Goal: Information Seeking & Learning: Find specific fact

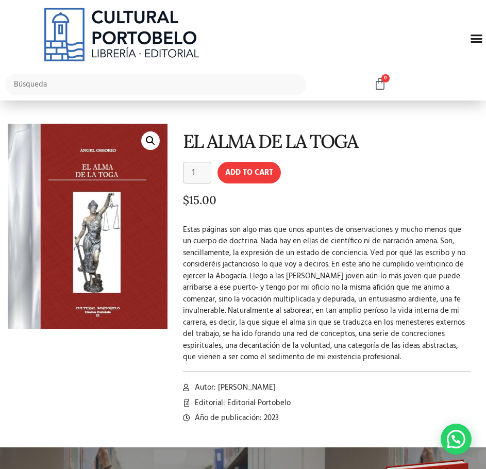
click at [134, 348] on div "🔍" at bounding box center [88, 278] width 160 height 308
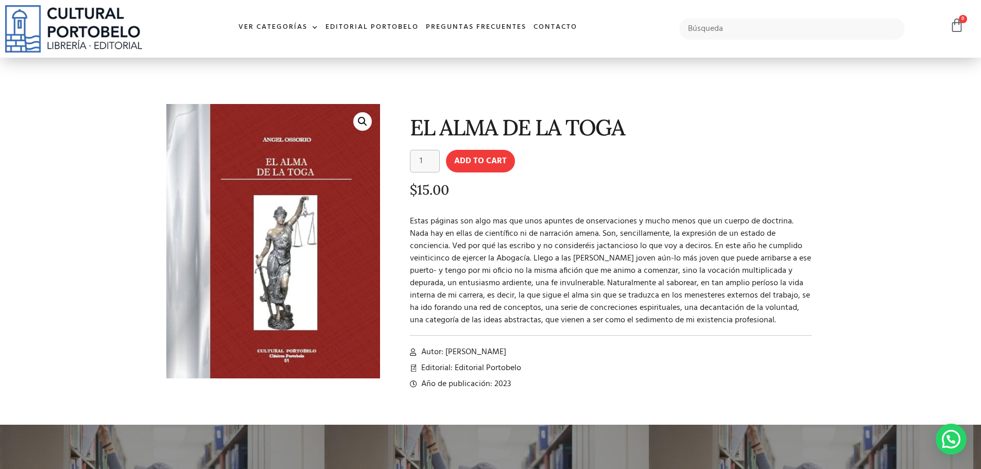
click at [80, 28] on img at bounding box center [73, 28] width 137 height 47
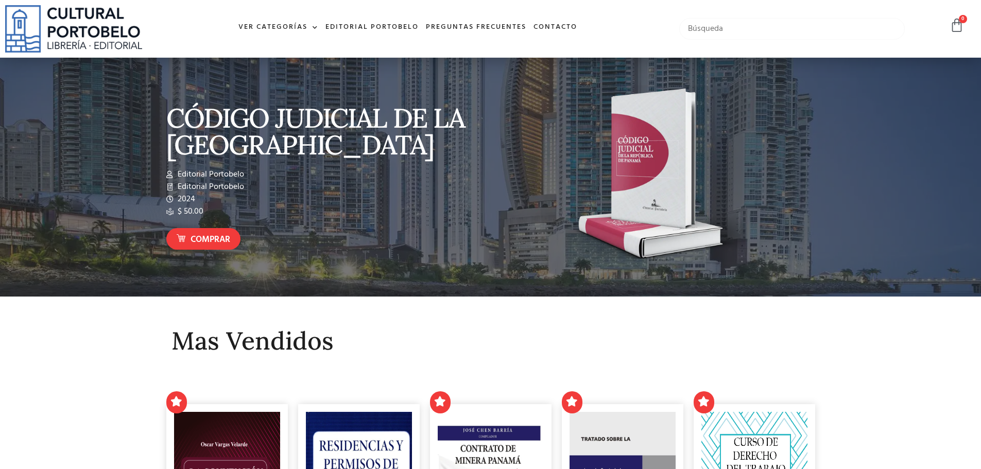
click at [715, 31] on input "text" at bounding box center [792, 29] width 226 height 22
type input "inmobiliario"
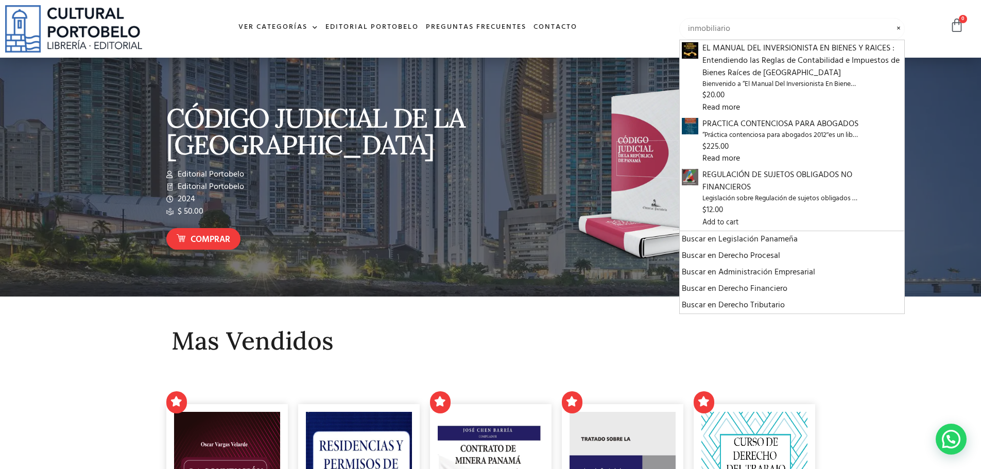
click at [744, 23] on input "inmobiliario" at bounding box center [792, 29] width 226 height 22
drag, startPoint x: 750, startPoint y: 26, endPoint x: 662, endPoint y: 23, distance: 87.6
click at [662, 23] on div "Ver Categorías A – C Administración Empresarial Arquitectura Arte Autoayuda Bio…" at bounding box center [490, 29] width 981 height 58
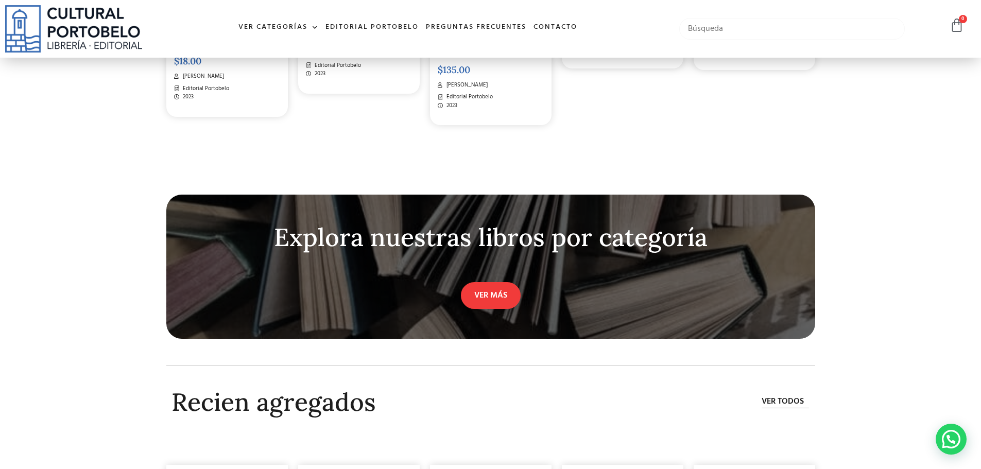
scroll to position [2935, 0]
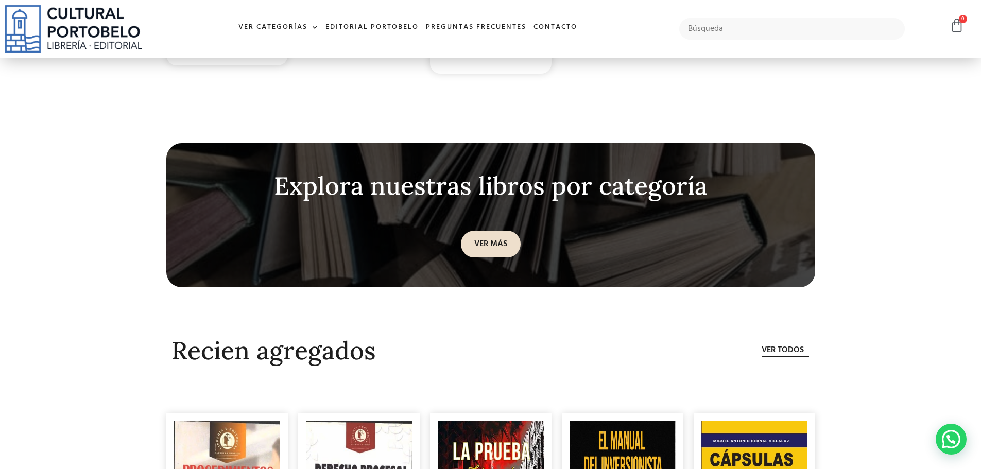
click at [486, 245] on link "VER MÁS" at bounding box center [491, 244] width 60 height 27
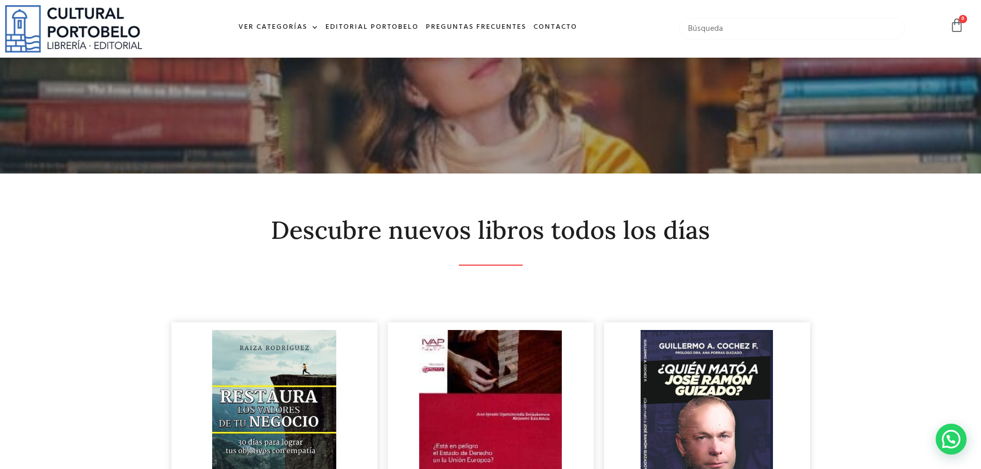
click at [745, 31] on input "text" at bounding box center [792, 29] width 226 height 22
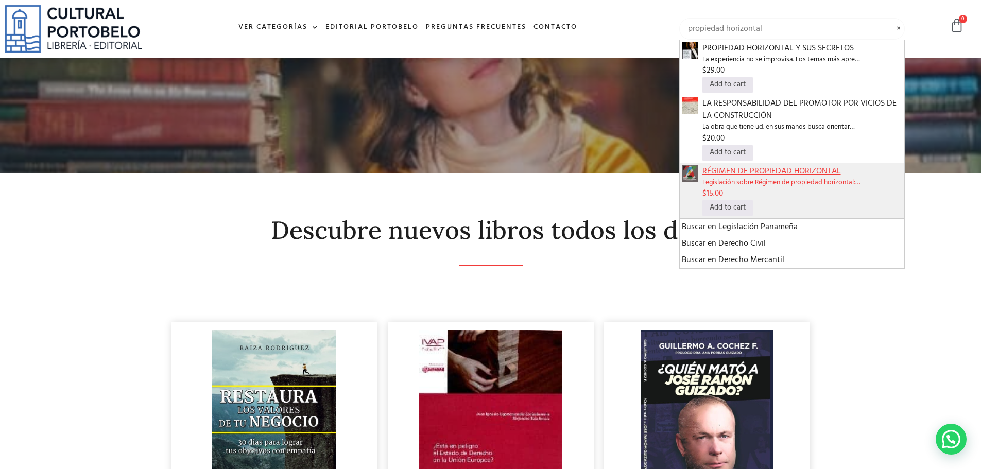
type input "propiedad horizontal"
click at [783, 167] on span "RÉGIMEN DE PROPIEDAD HORIZONTAL" at bounding box center [802, 171] width 200 height 12
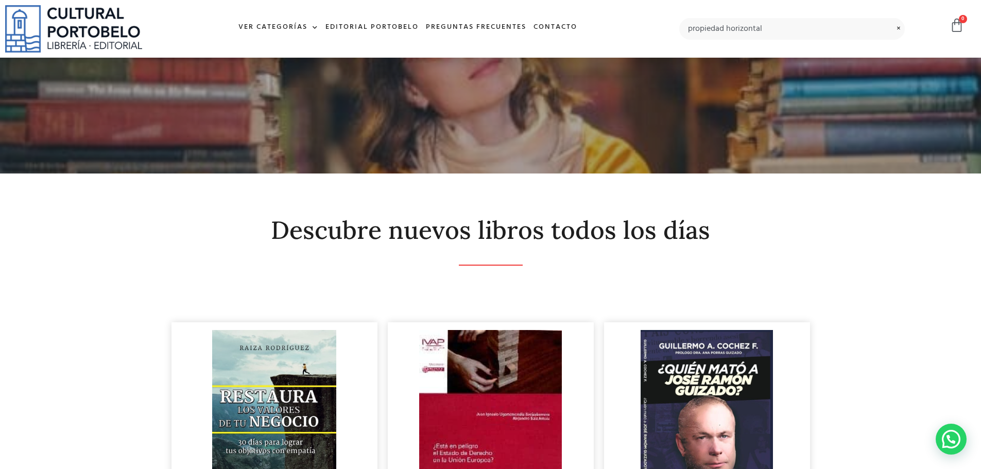
scroll to position [103, 0]
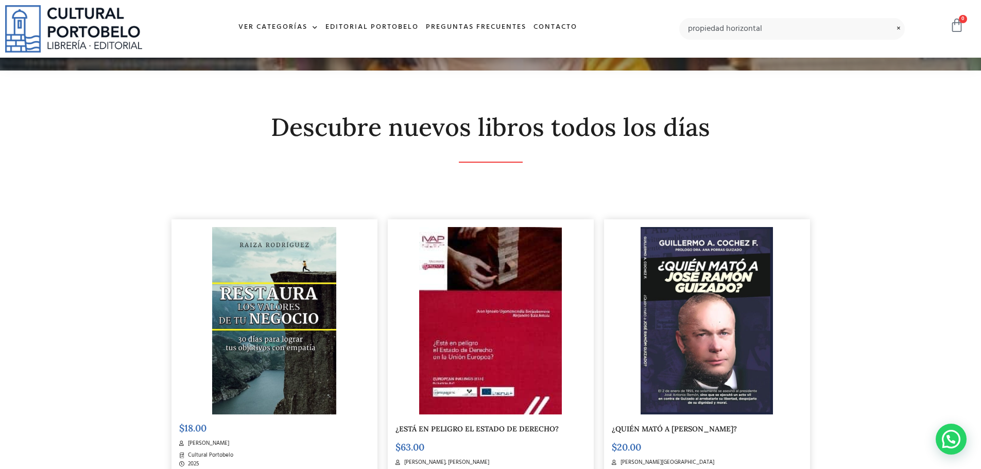
click at [955, 22] on icon at bounding box center [957, 25] width 14 height 14
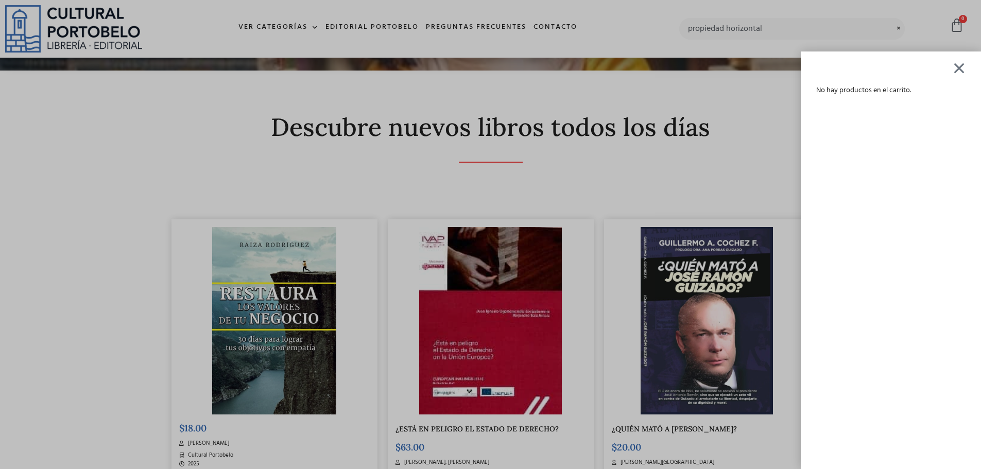
click at [745, 137] on div "No hay productos en el carrito." at bounding box center [490, 234] width 981 height 469
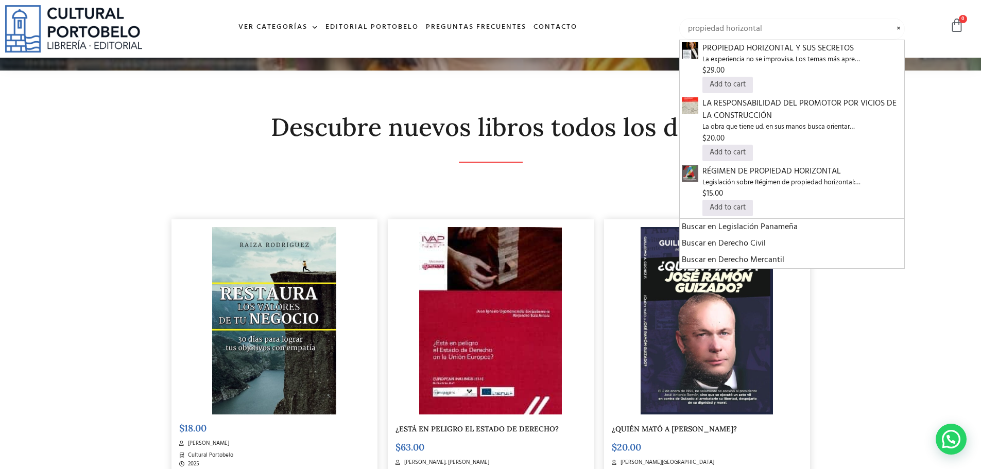
click at [812, 32] on input "propiedad horizontal" at bounding box center [792, 29] width 226 height 22
click at [708, 240] on span "Buscar en Derecho Civil" at bounding box center [792, 243] width 221 height 12
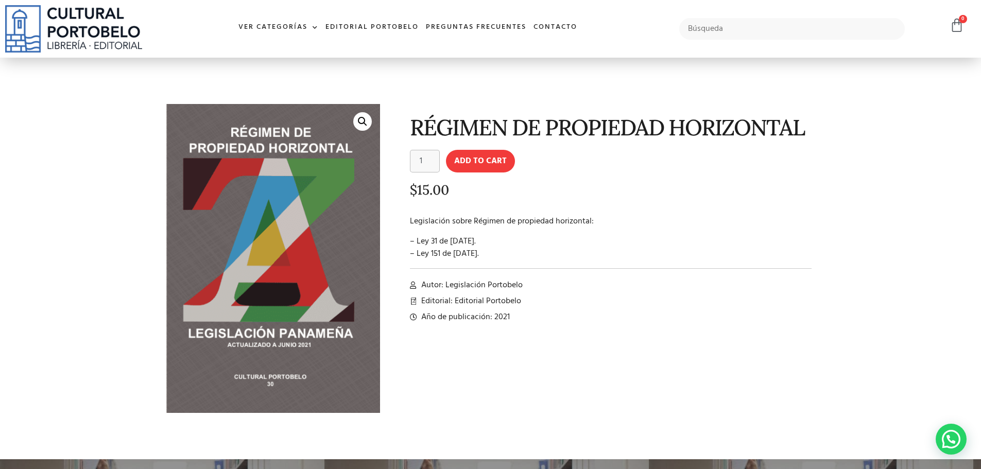
click at [367, 123] on link "🔍" at bounding box center [362, 121] width 19 height 19
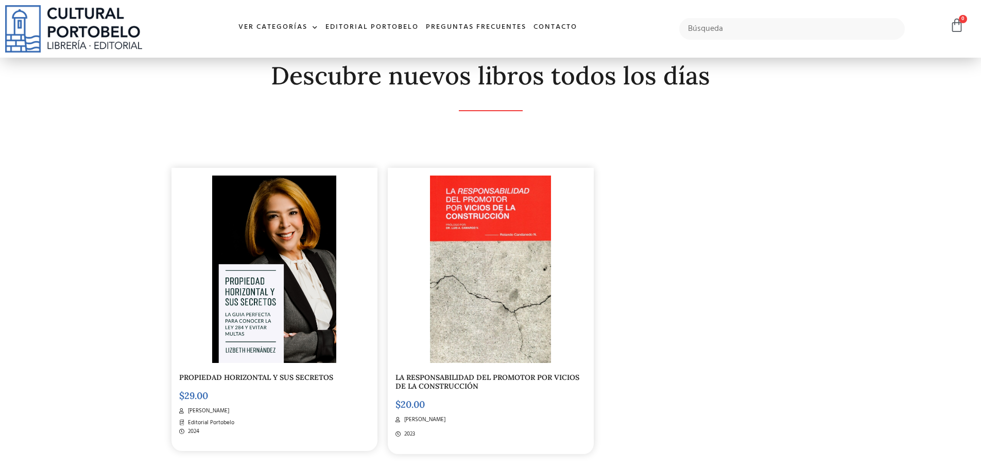
scroll to position [206, 0]
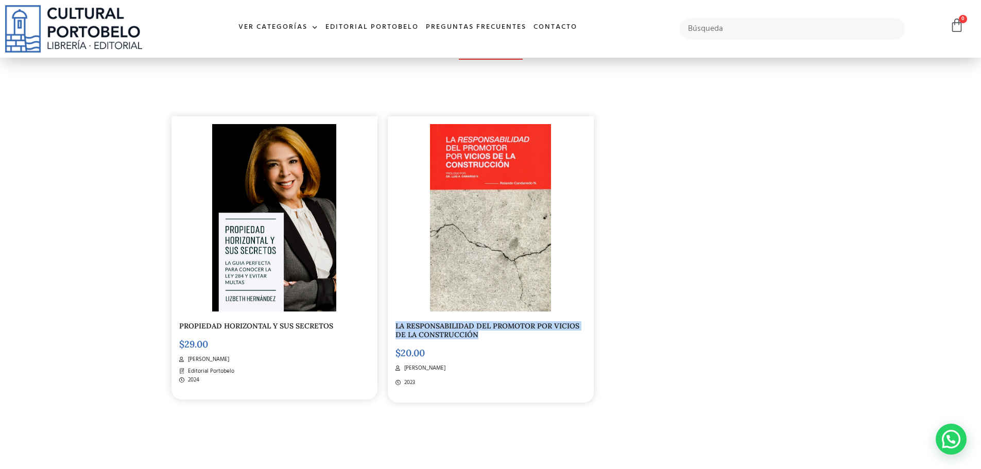
drag, startPoint x: 487, startPoint y: 332, endPoint x: 392, endPoint y: 323, distance: 94.7
click at [392, 323] on div "LA RESPONSABILIDAD DEL PROMOTOR POR VICIOS DE LA CONSTRUCCIÓN $ 20.00 [PERSON_N…" at bounding box center [491, 259] width 206 height 286
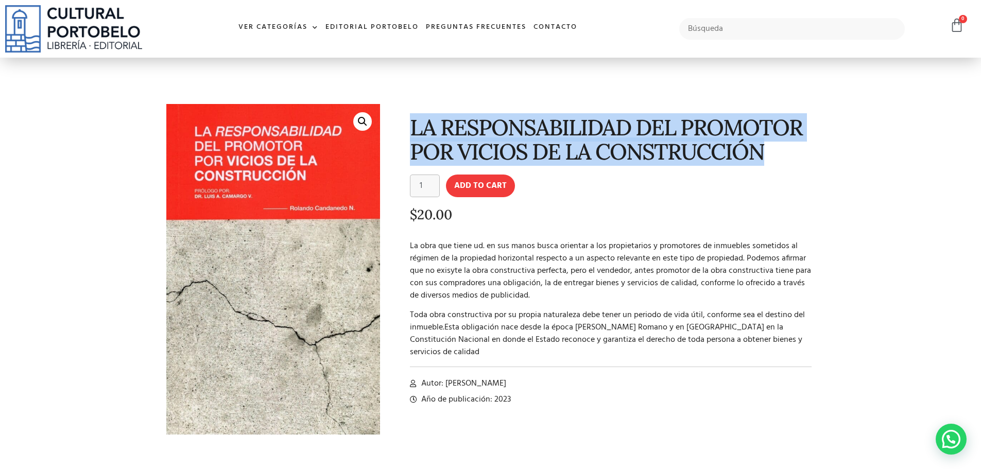
drag, startPoint x: 764, startPoint y: 146, endPoint x: 411, endPoint y: 126, distance: 352.8
click at [411, 126] on h1 "LA RESPONSABILIDAD DEL PROMOTOR POR VICIOS DE LA CONSTRUCCIÓN" at bounding box center [611, 139] width 402 height 49
copy h1 "LA RESPONSABILIDAD DEL PROMOTOR POR VICIOS DE LA CONSTRUCCIÓN"
